Goal: Information Seeking & Learning: Check status

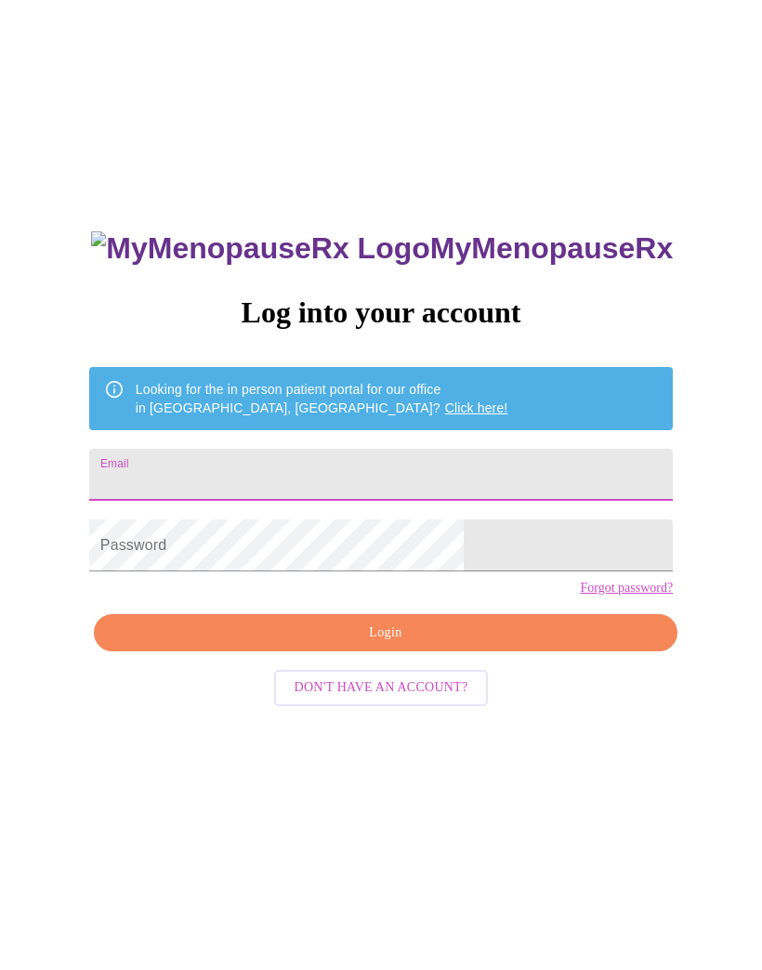
type input "makinup"
click at [305, 480] on input "makinup" at bounding box center [381, 475] width 584 height 52
type input "[EMAIL_ADDRESS][DOMAIN_NAME]"
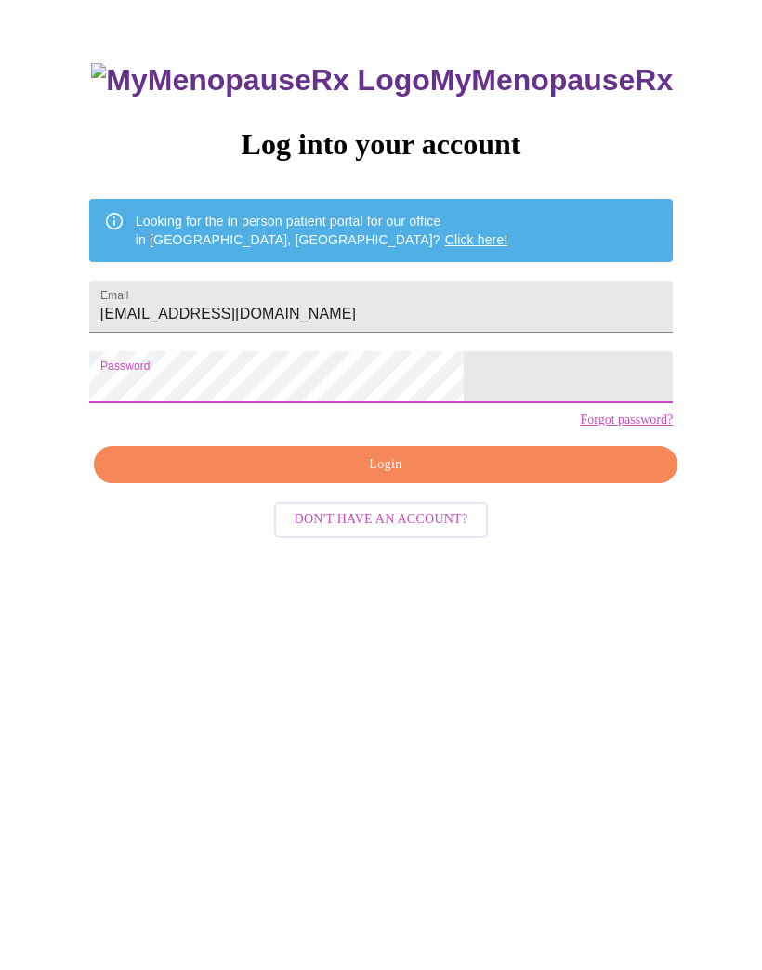
click at [426, 622] on span "Login" at bounding box center [385, 633] width 541 height 23
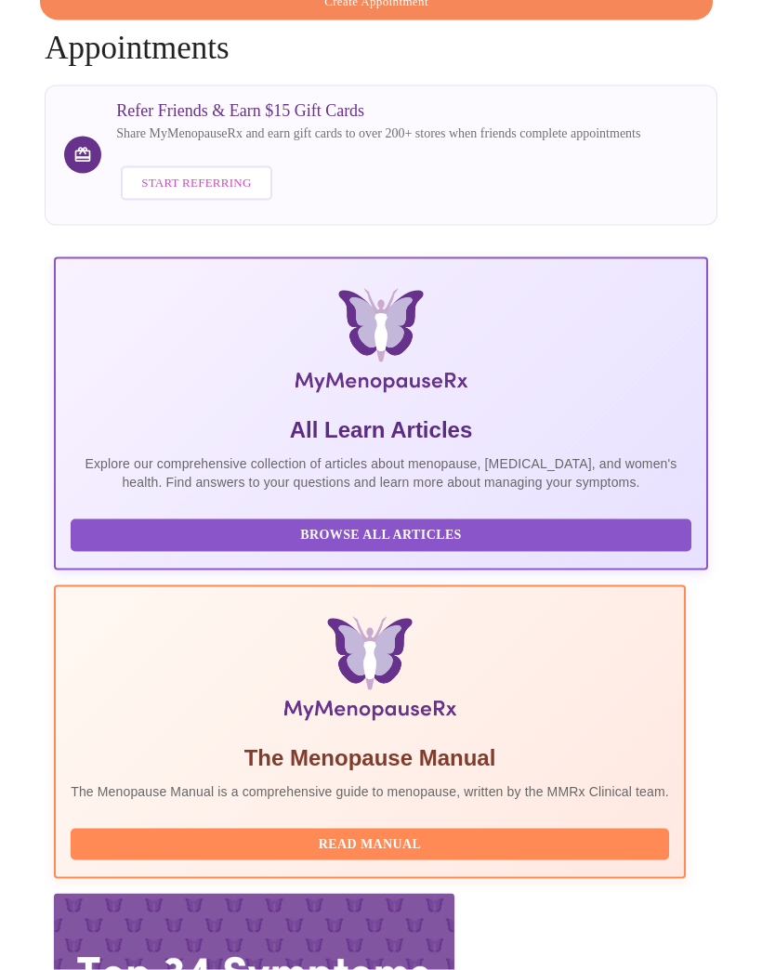
scroll to position [387, 0]
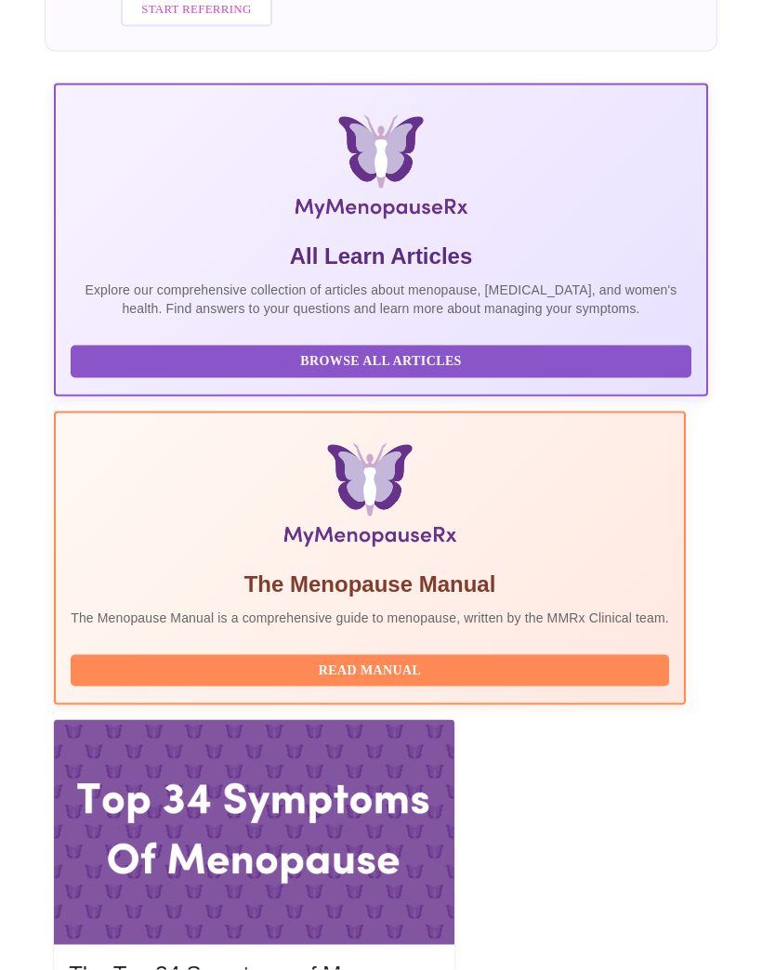
scroll to position [322, 0]
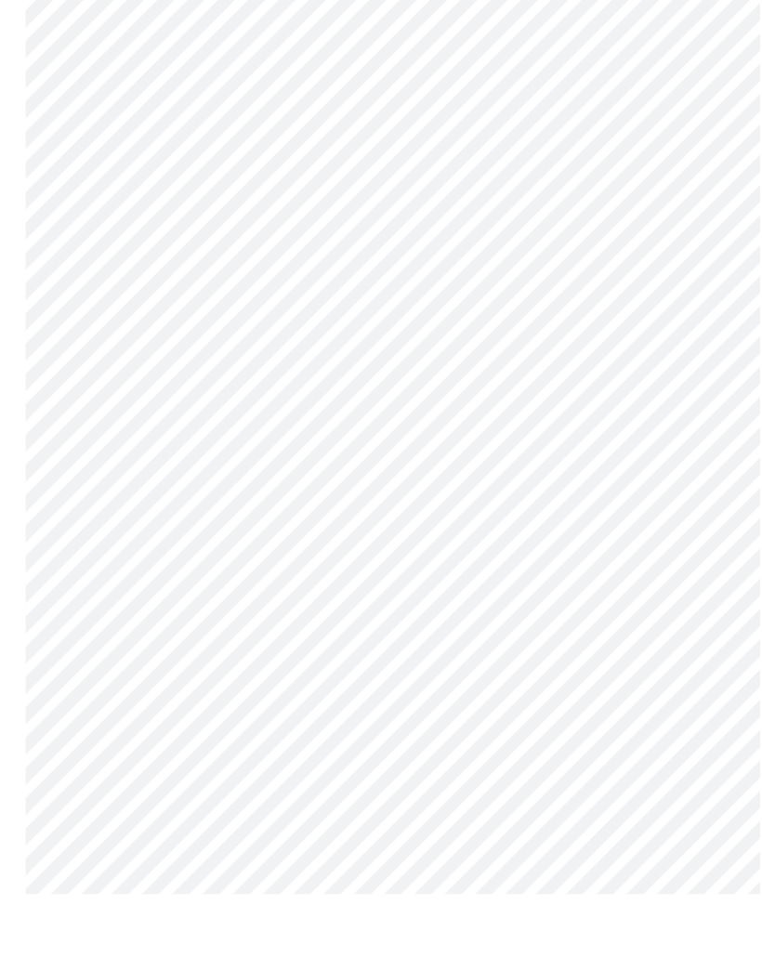
scroll to position [8644, 0]
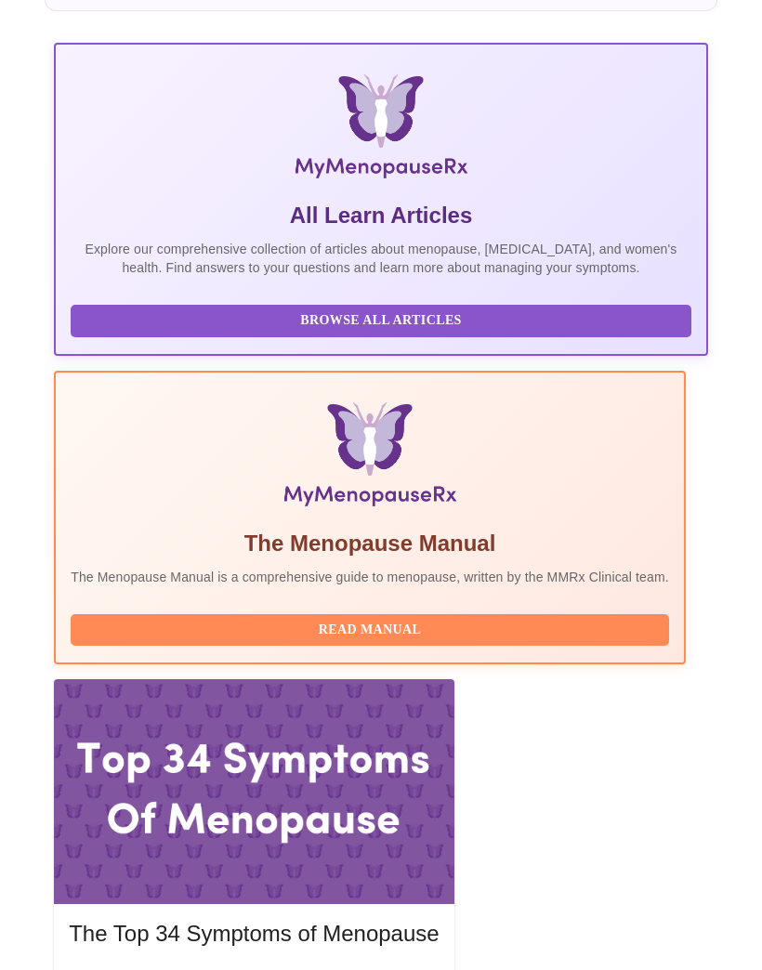
scroll to position [387, 0]
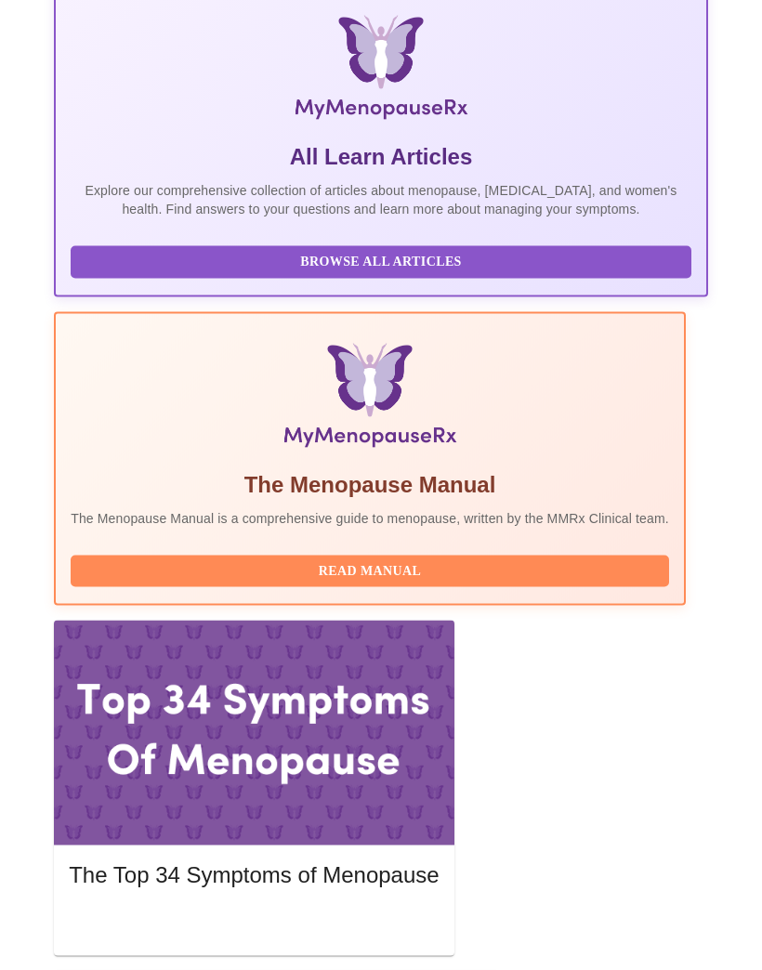
scroll to position [553, 0]
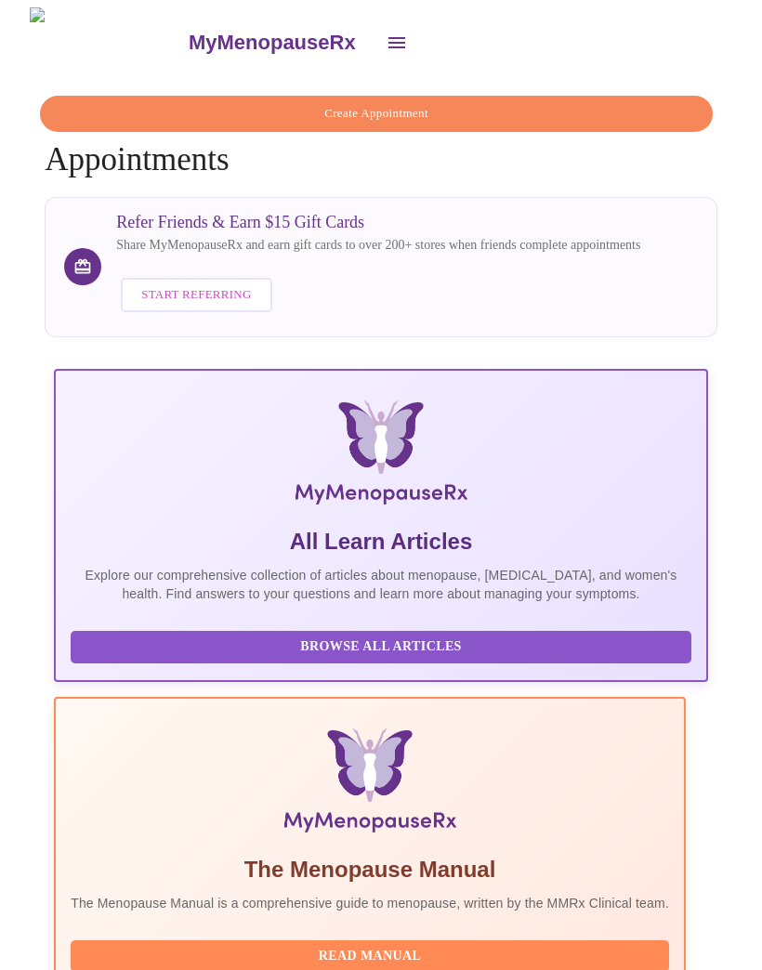
click at [374, 46] on button "open drawer" at bounding box center [396, 42] width 45 height 45
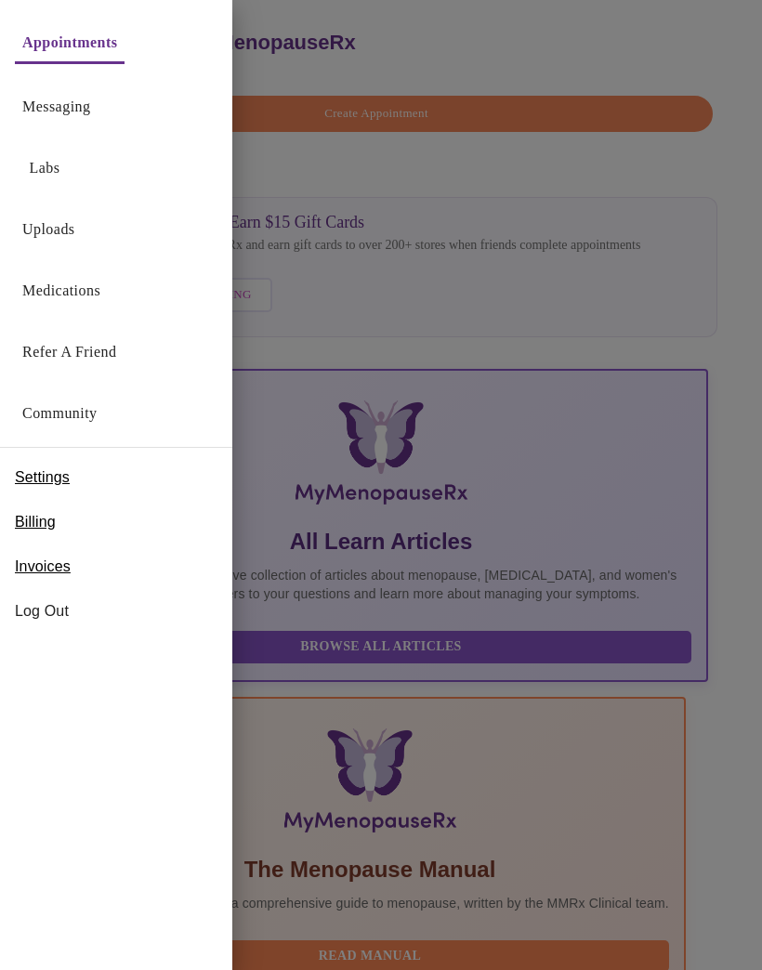
click at [53, 170] on link "Labs" at bounding box center [45, 168] width 31 height 26
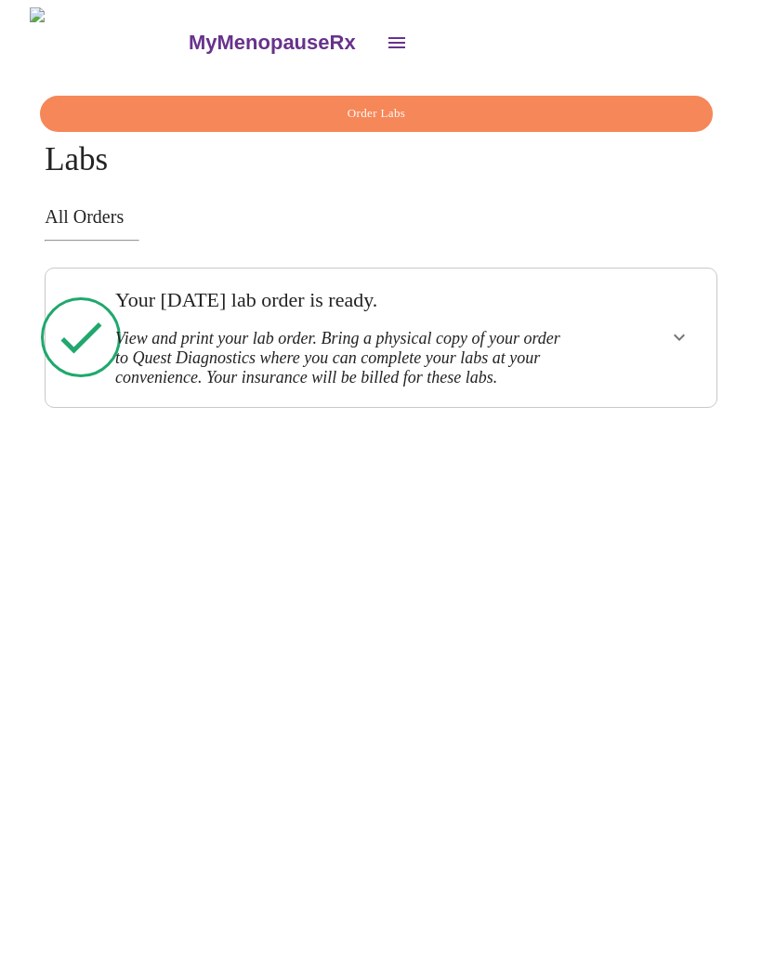
click at [687, 345] on icon "show more" at bounding box center [679, 337] width 22 height 22
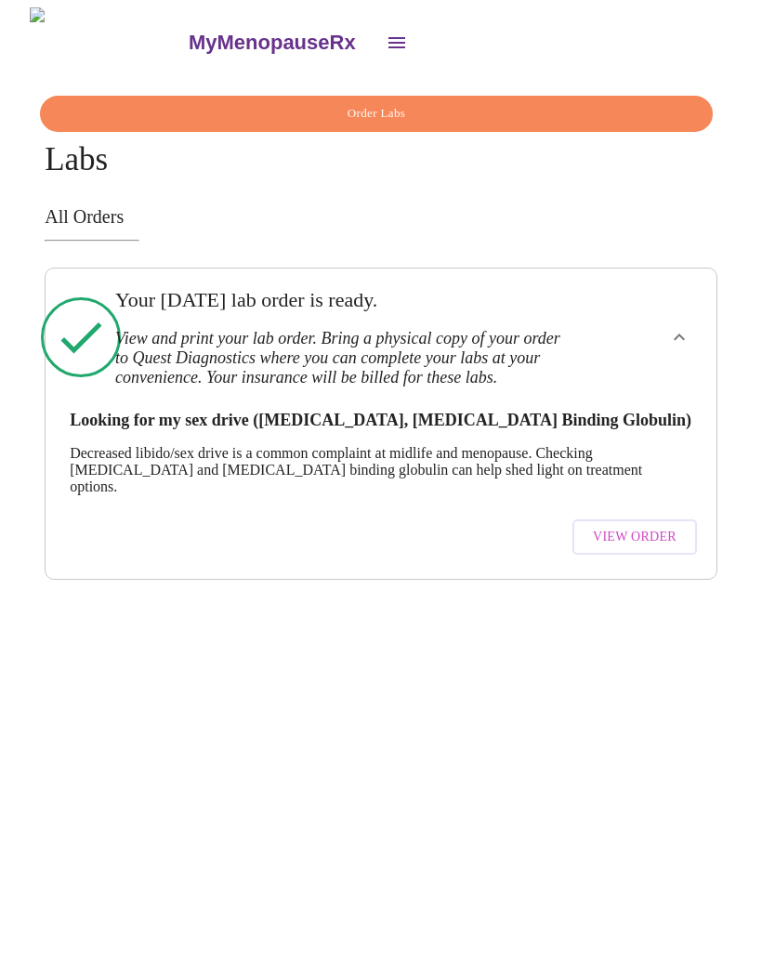
click at [651, 539] on span "View Order" at bounding box center [635, 537] width 84 height 23
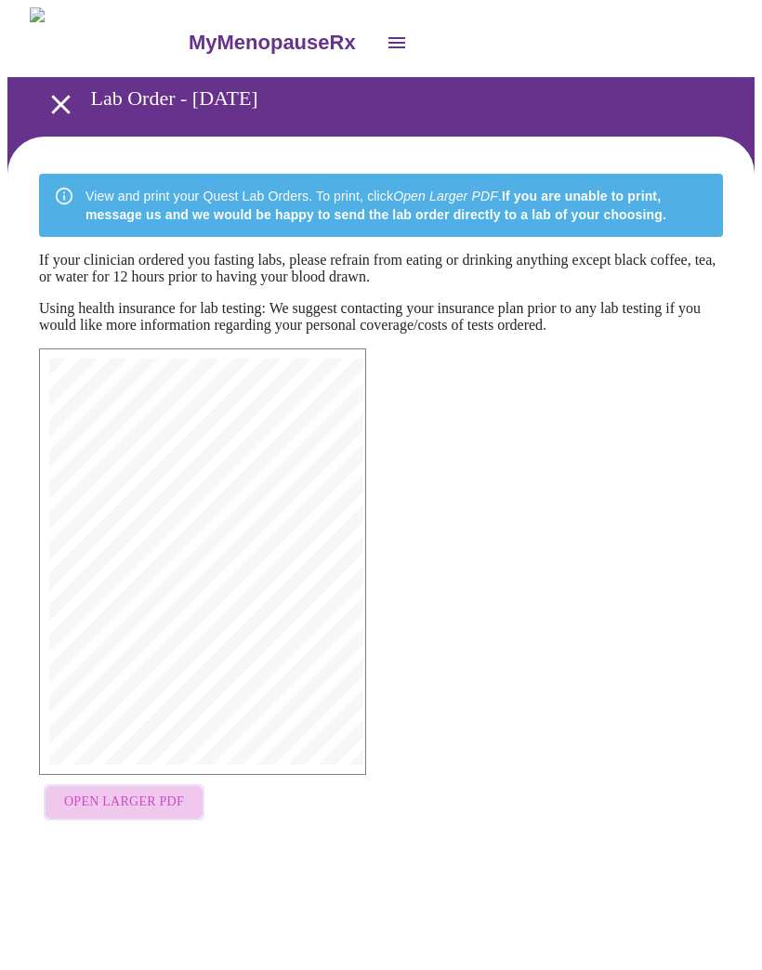
click at [145, 820] on button "Open Larger PDF" at bounding box center [124, 802] width 161 height 36
